Goal: Transaction & Acquisition: Purchase product/service

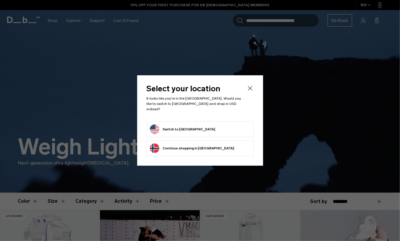
click at [191, 127] on button "Switch to [GEOGRAPHIC_DATA]" at bounding box center [183, 128] width 66 height 9
